Goal: Task Accomplishment & Management: Manage account settings

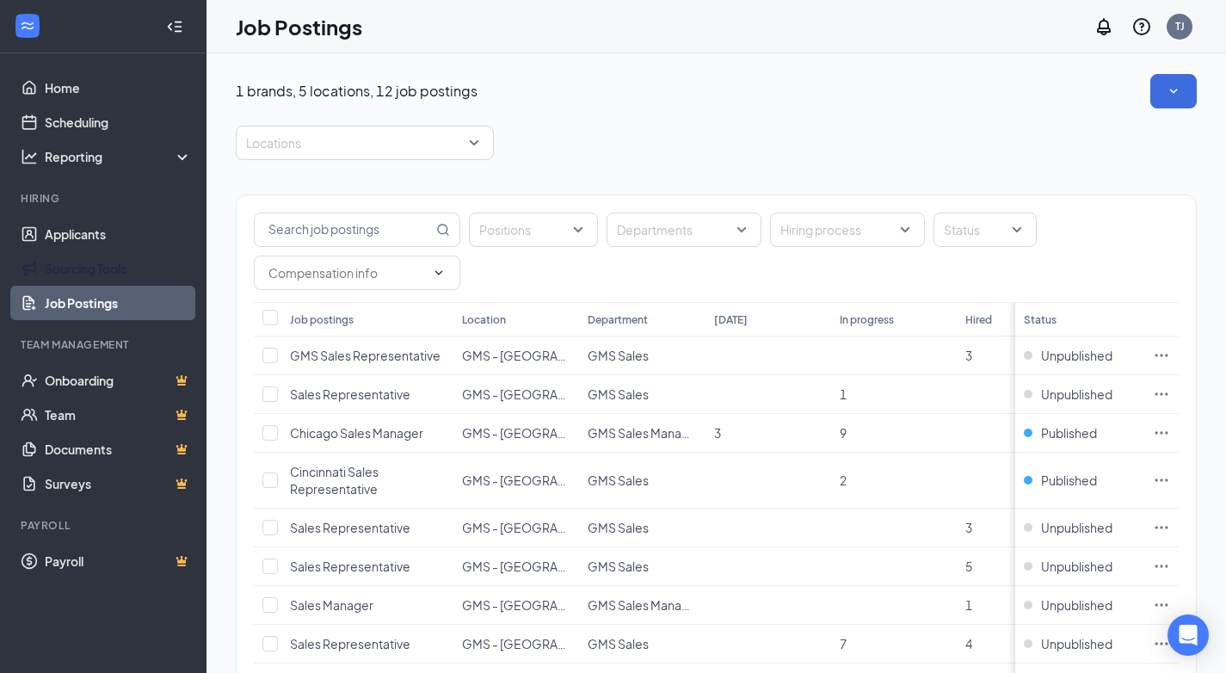
click at [52, 241] on link "Applicants" at bounding box center [118, 234] width 147 height 34
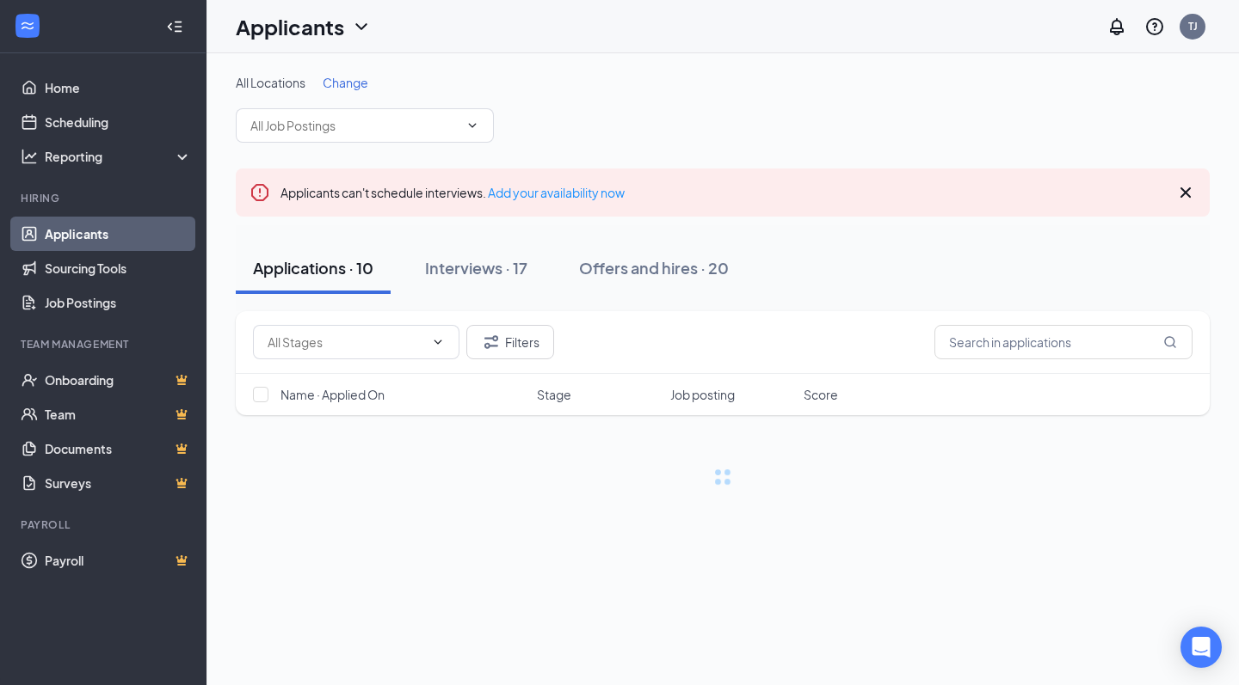
click at [354, 130] on input "text" at bounding box center [354, 125] width 208 height 19
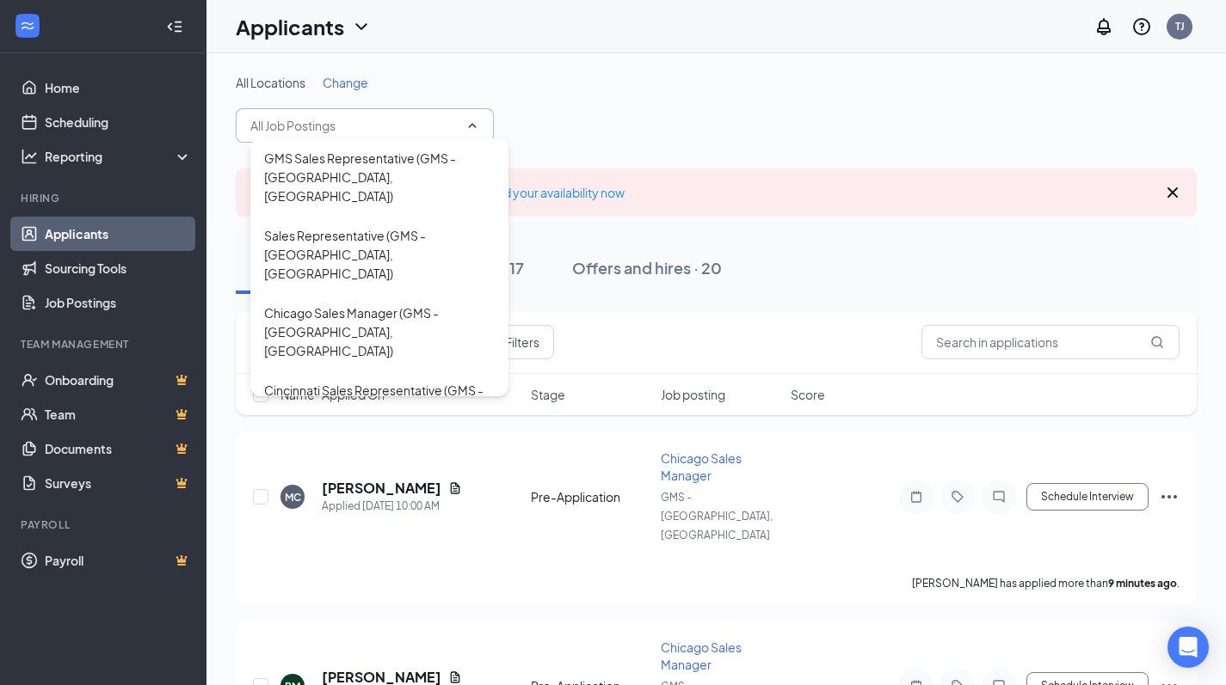
click at [570, 121] on div "All Locations Change GMS Sales Representative (GMS - [GEOGRAPHIC_DATA], [GEOGRA…" at bounding box center [716, 108] width 961 height 69
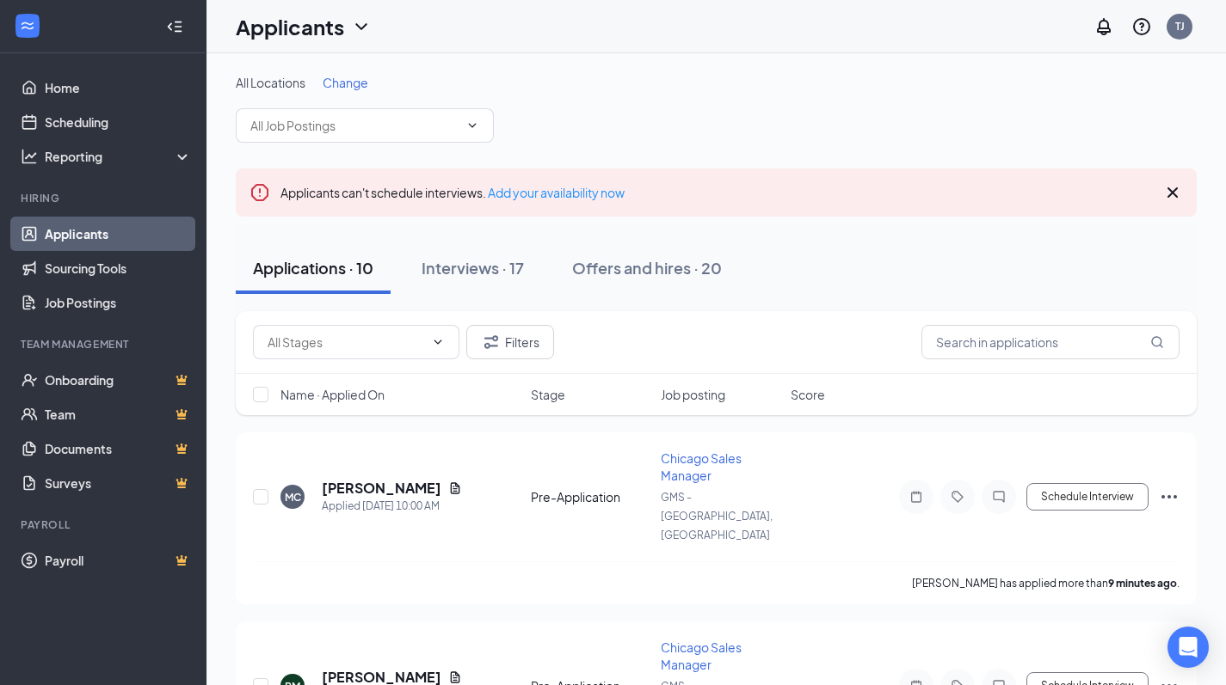
click at [511, 268] on div "Interviews · 17" at bounding box center [472, 268] width 102 height 22
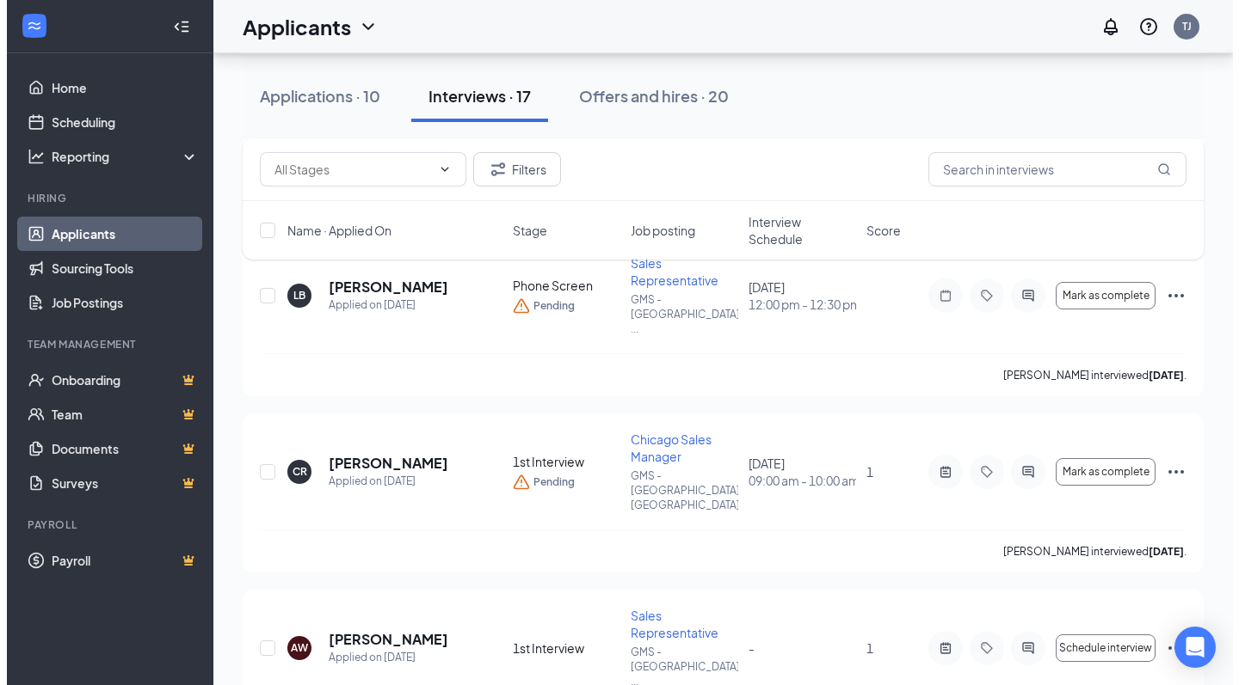
scroll to position [2150, 0]
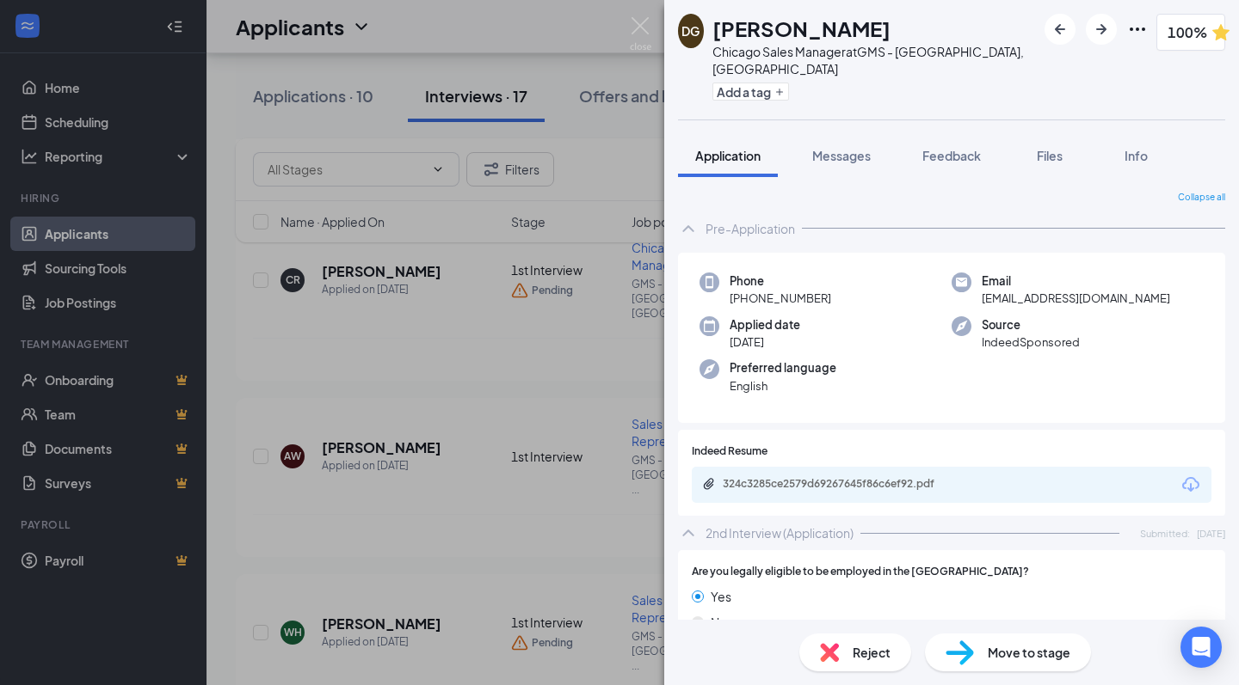
click at [1045, 148] on span "Files" at bounding box center [1049, 155] width 26 height 15
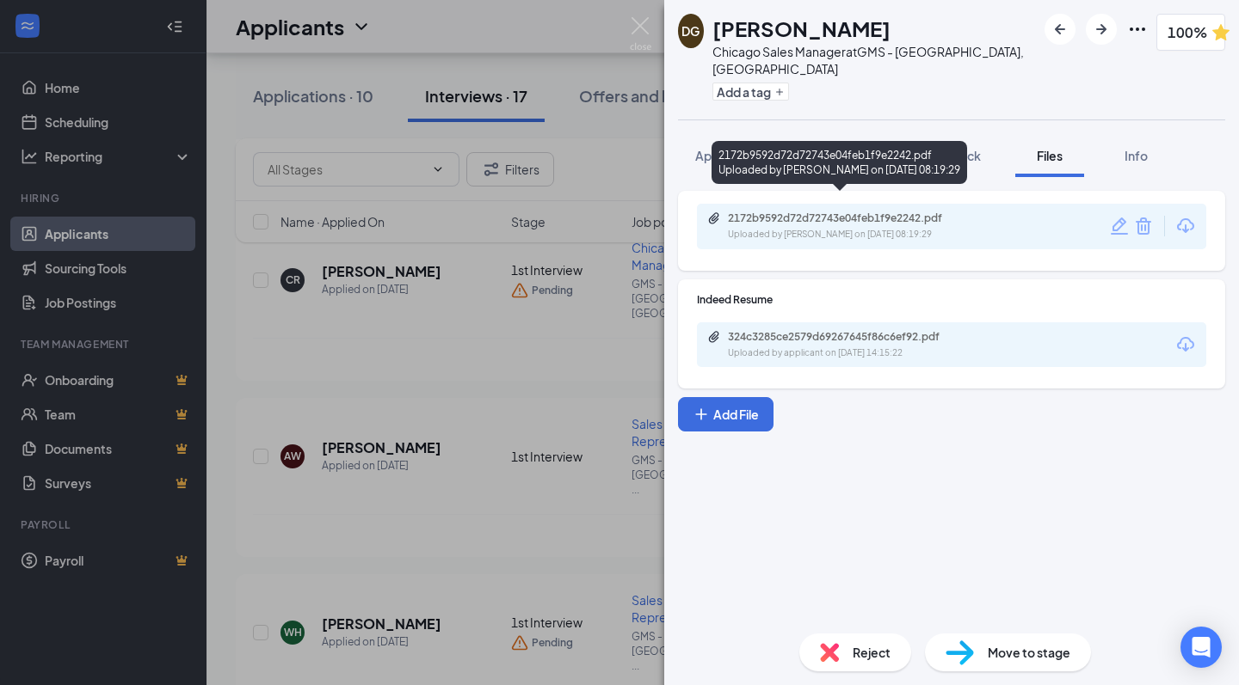
click at [802, 228] on div "Uploaded by [PERSON_NAME] on [DATE] 08:19:29" at bounding box center [857, 235] width 258 height 14
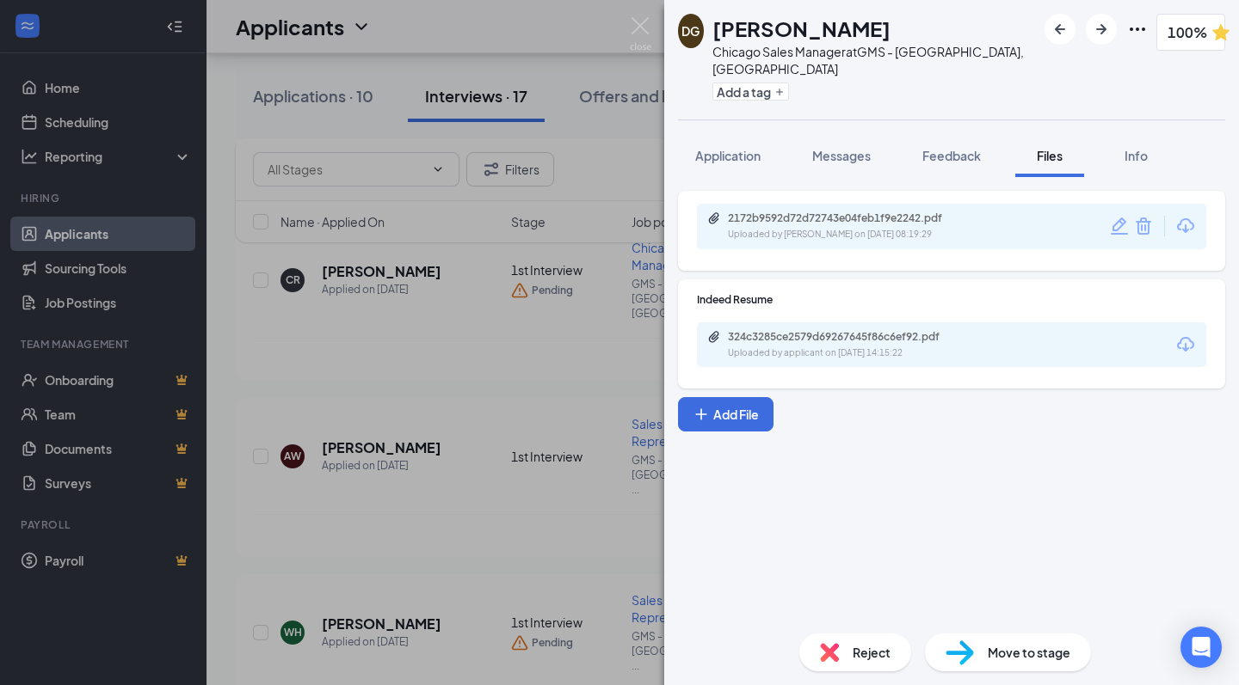
click at [842, 330] on div "324c3285ce2579d69267645f86c6ef92.pdf" at bounding box center [848, 337] width 241 height 14
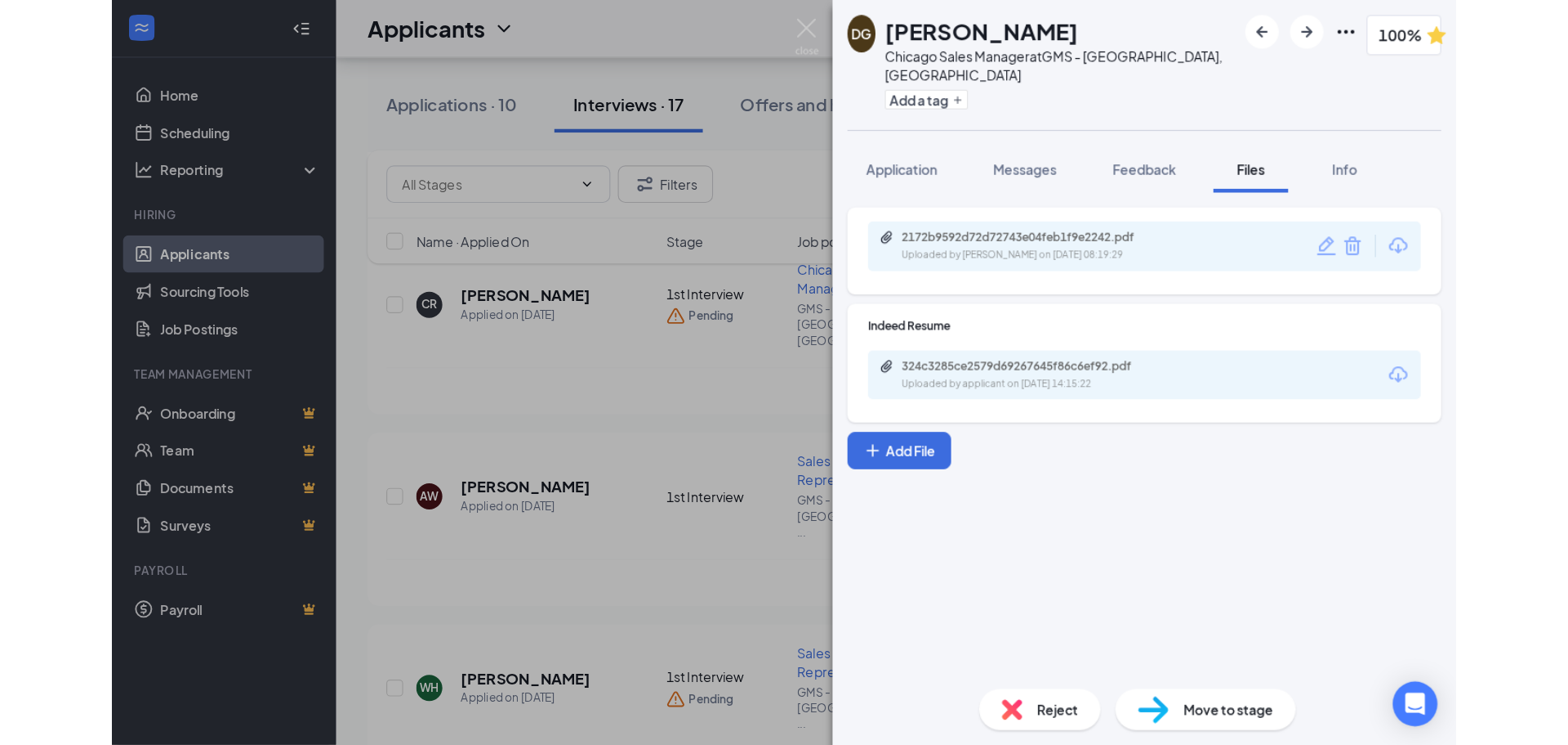
scroll to position [1802, 0]
